Goal: Book appointment/travel/reservation

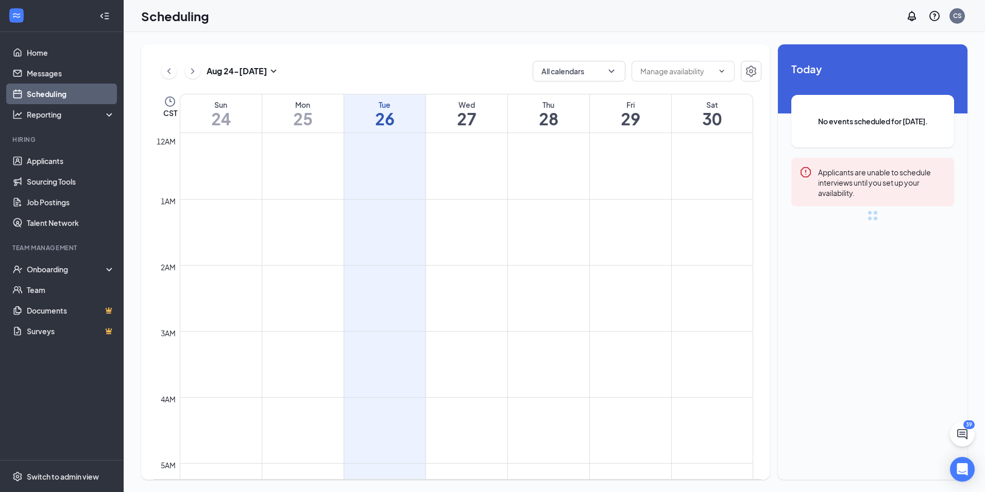
scroll to position [507, 0]
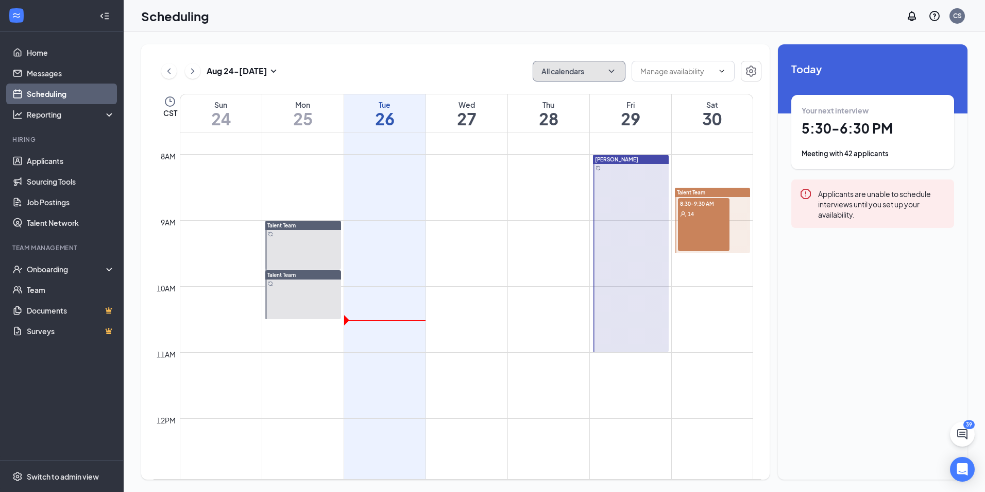
click at [596, 66] on button "All calendars" at bounding box center [579, 71] width 93 height 21
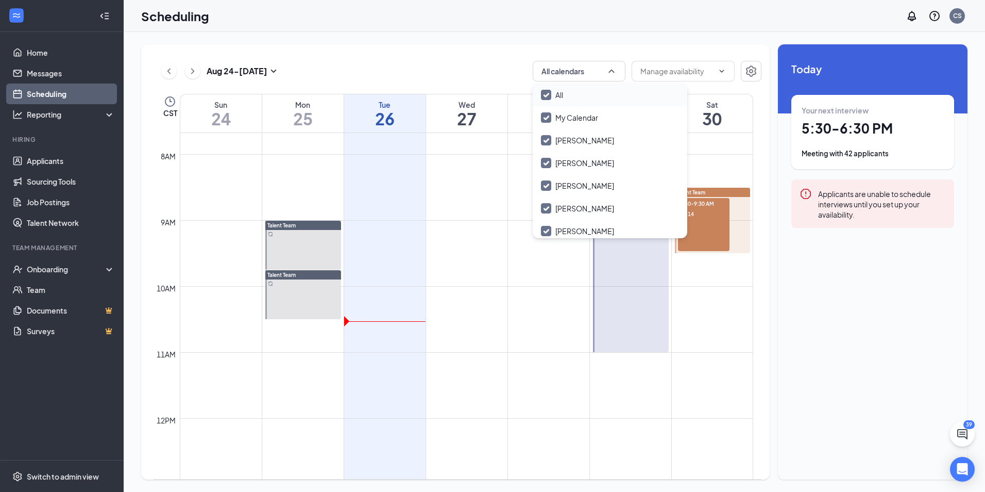
click at [597, 91] on div "All" at bounding box center [610, 94] width 155 height 23
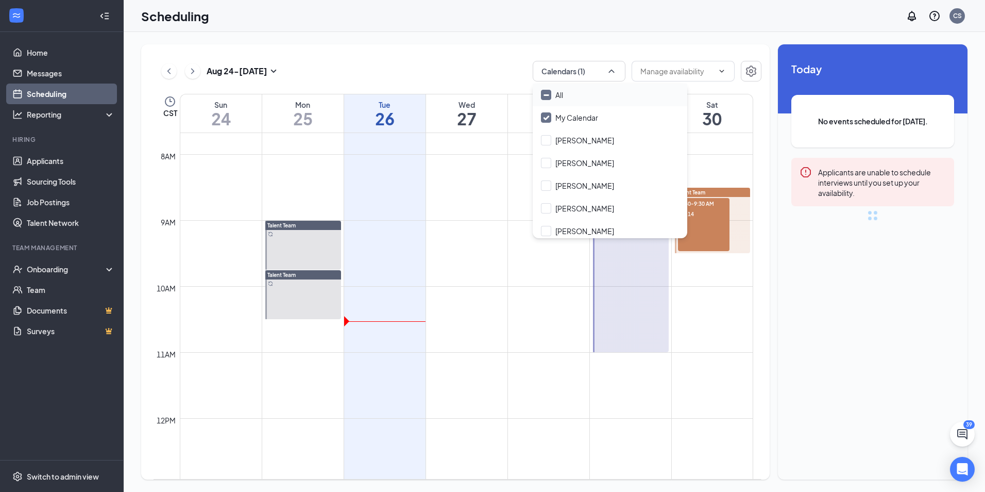
checkbox input "false"
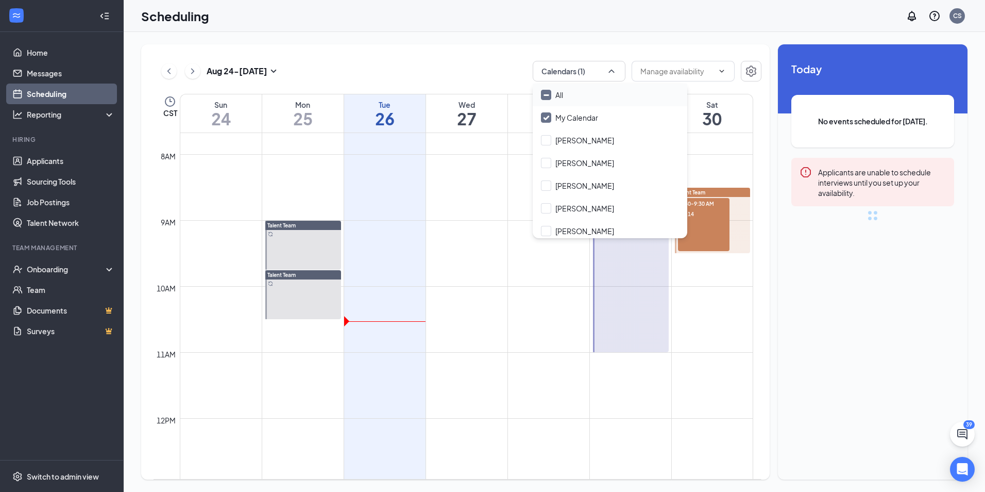
checkbox input "false"
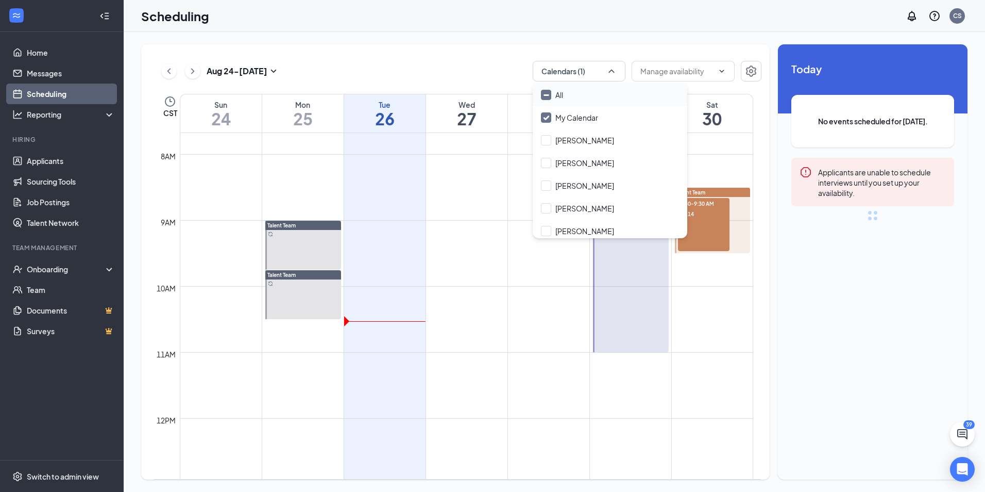
checkbox input "false"
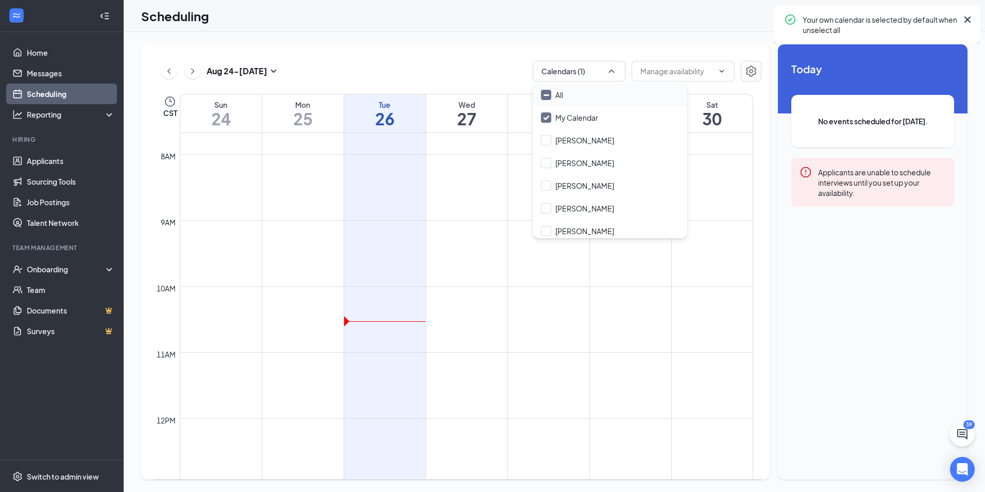
click at [597, 91] on div "All" at bounding box center [610, 94] width 155 height 23
checkbox input "true"
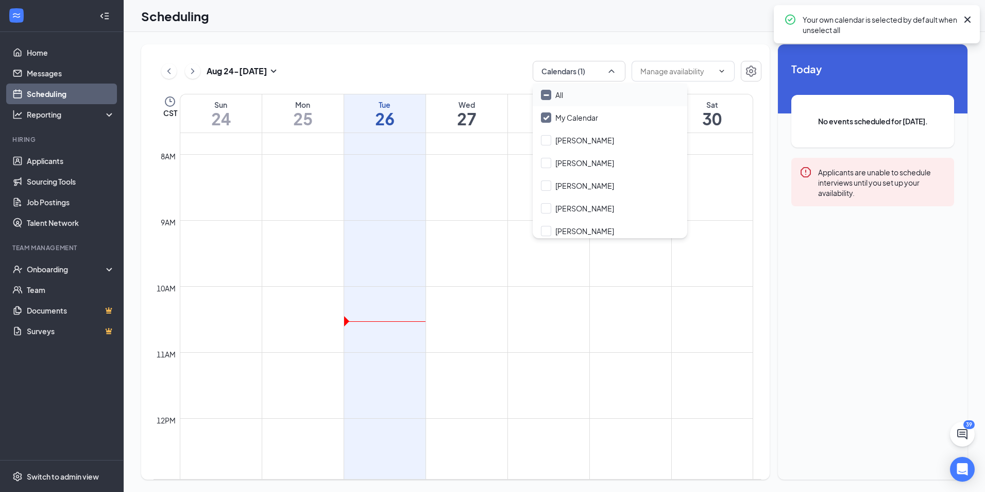
checkbox input "true"
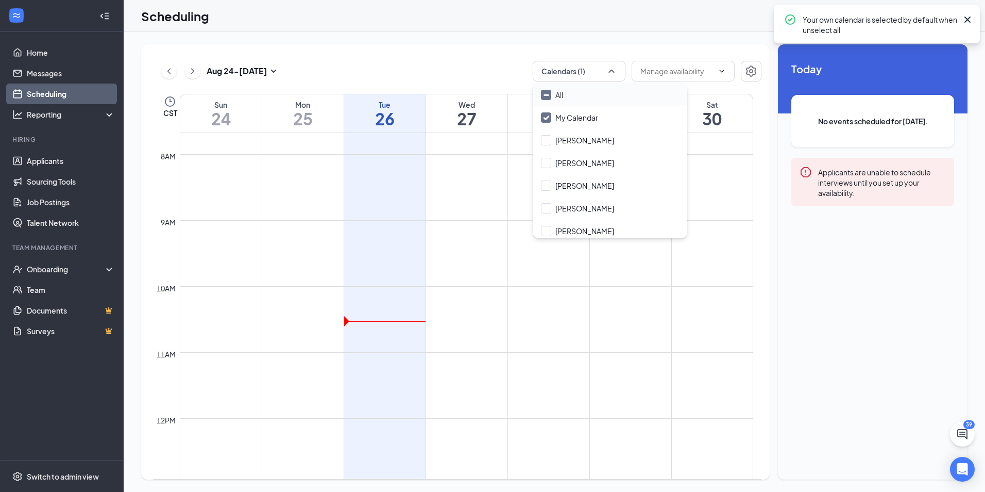
checkbox input "true"
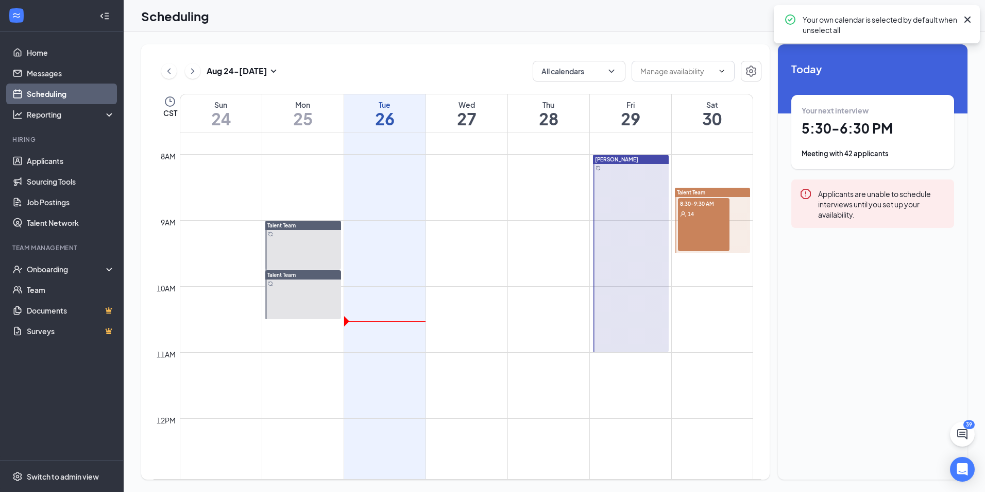
click at [469, 68] on div "[DATE] - [DATE] All calendars" at bounding box center [458, 71] width 608 height 21
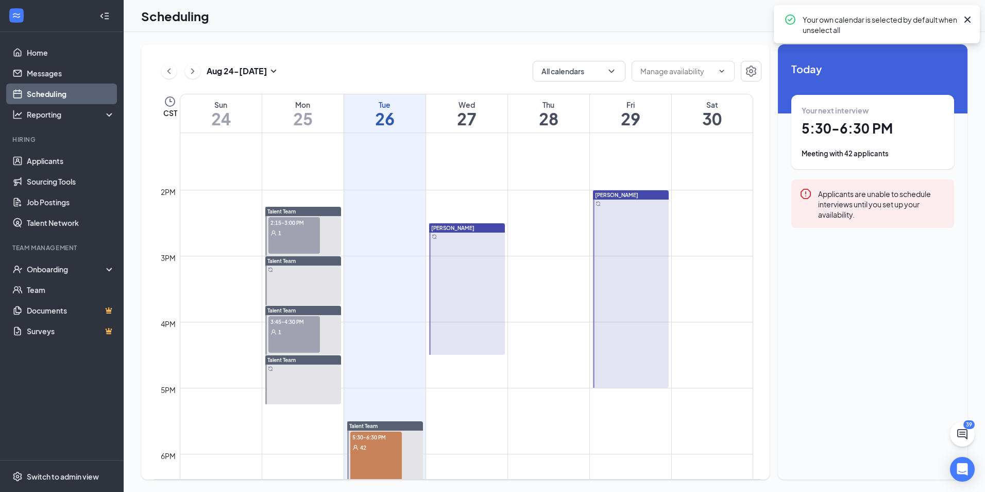
scroll to position [867, 0]
click at [302, 336] on div "3:45-4:30 PM 1" at bounding box center [294, 333] width 52 height 37
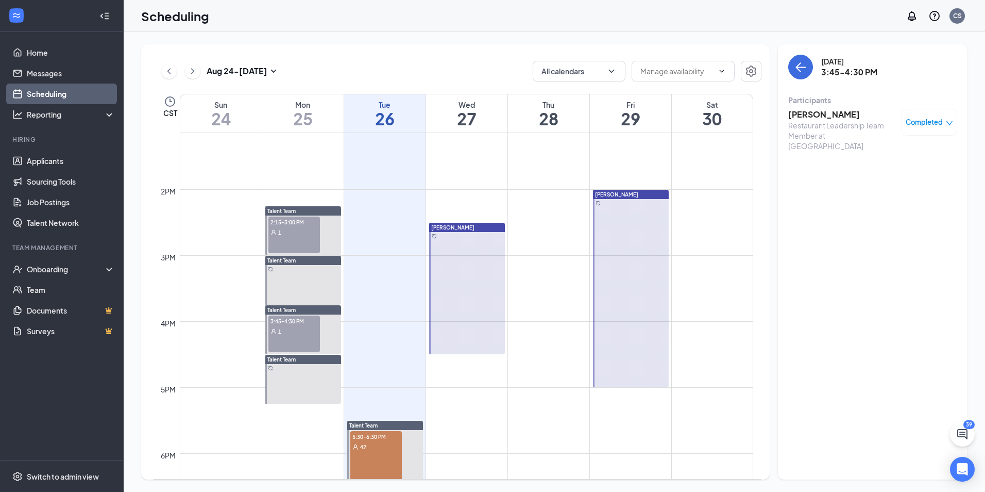
click at [815, 116] on h3 "[PERSON_NAME]" at bounding box center [842, 114] width 108 height 11
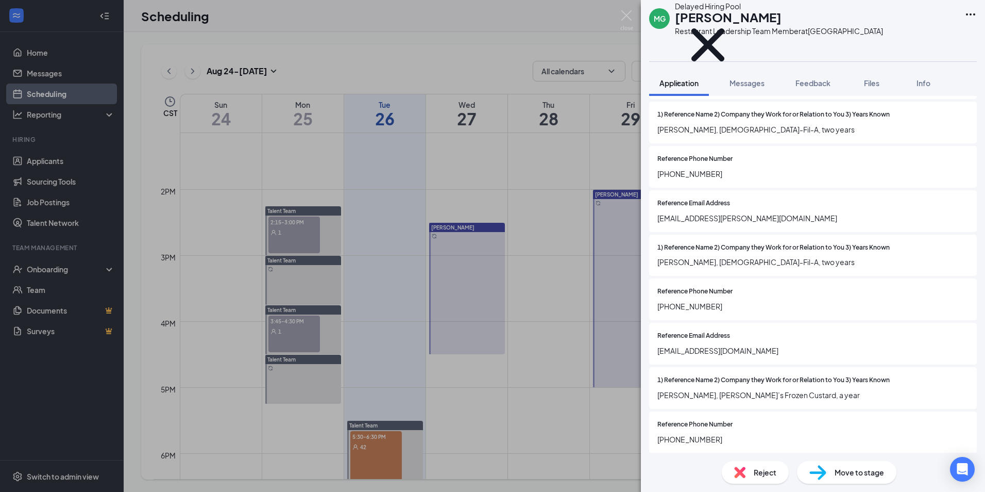
scroll to position [2679, 0]
